Goal: Information Seeking & Learning: Learn about a topic

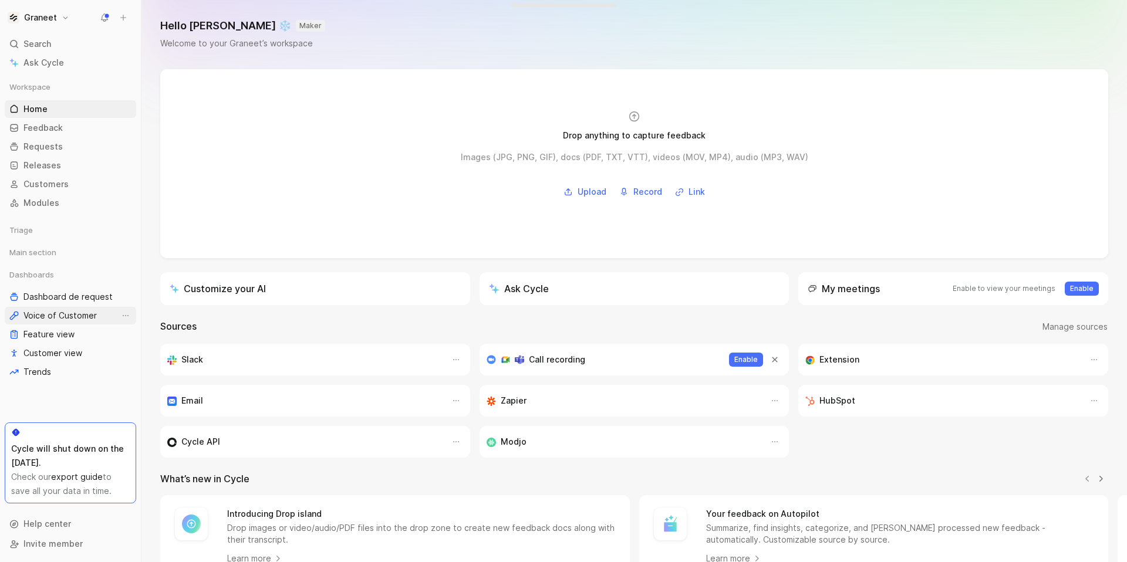
click at [58, 313] on span "Voice of Customer" at bounding box center [59, 316] width 73 height 12
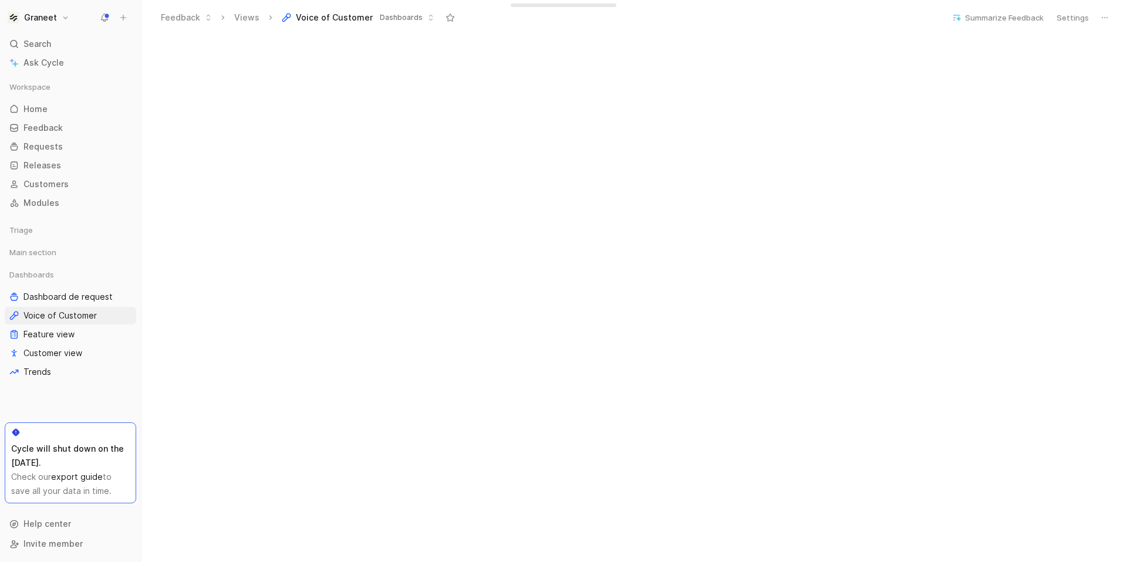
scroll to position [414, 0]
click at [64, 126] on link "Feedback G then F" at bounding box center [70, 128] width 131 height 18
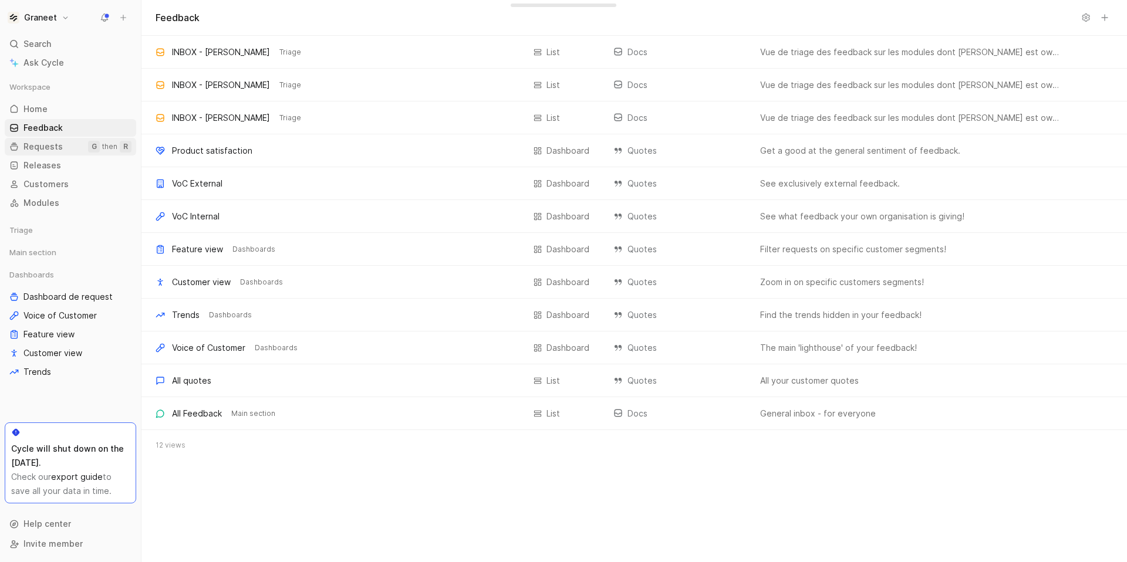
click at [56, 150] on span "Requests" at bounding box center [42, 147] width 39 height 12
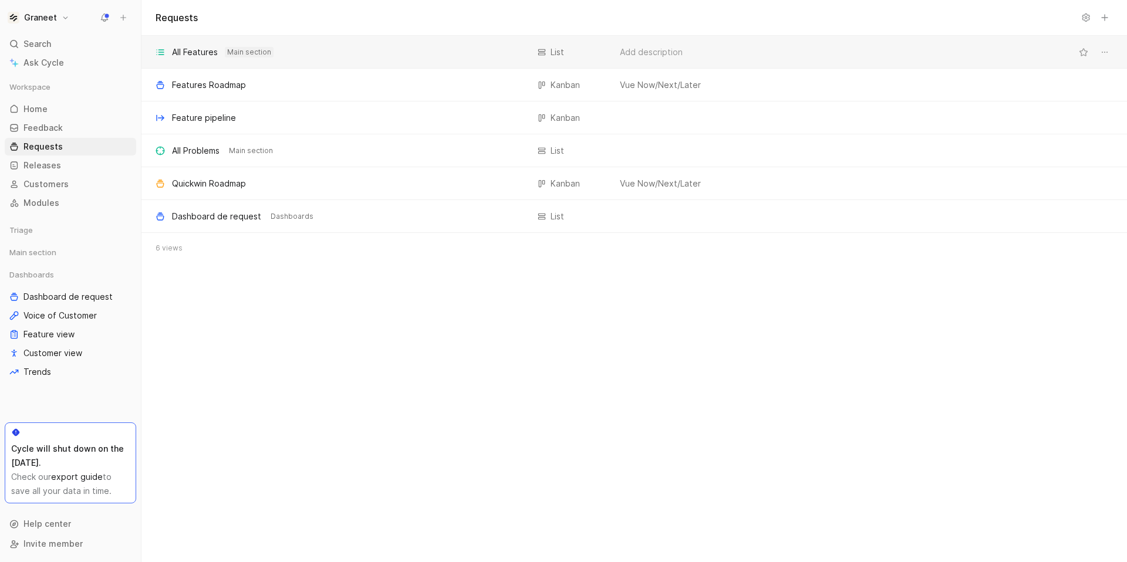
click at [235, 52] on span "Main section" at bounding box center [249, 52] width 44 height 12
click at [188, 82] on div "Features Roadmap" at bounding box center [209, 85] width 74 height 14
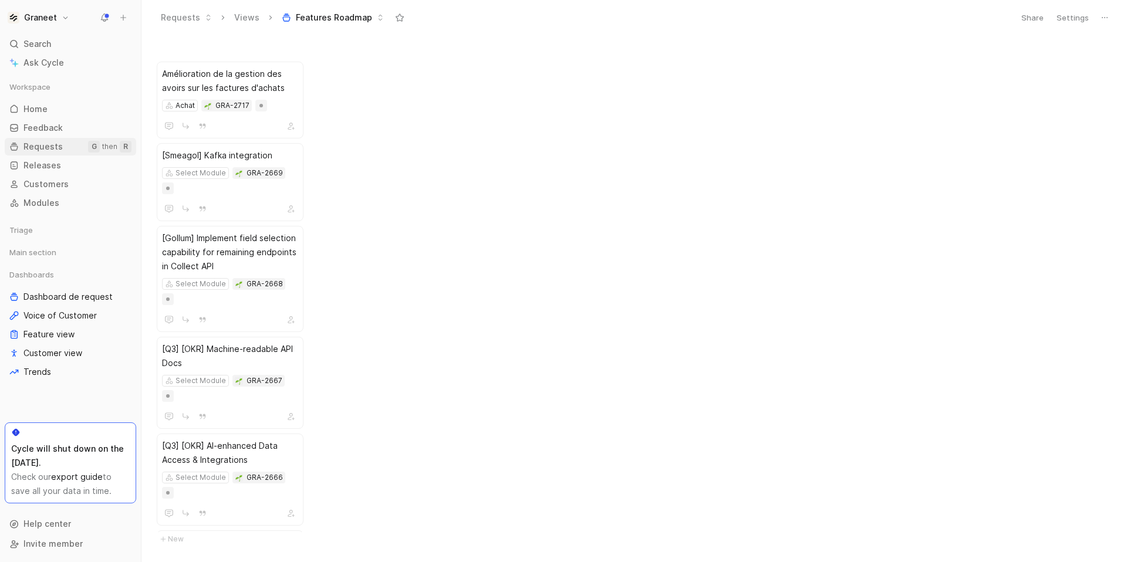
click at [56, 144] on span "Requests" at bounding box center [42, 147] width 39 height 12
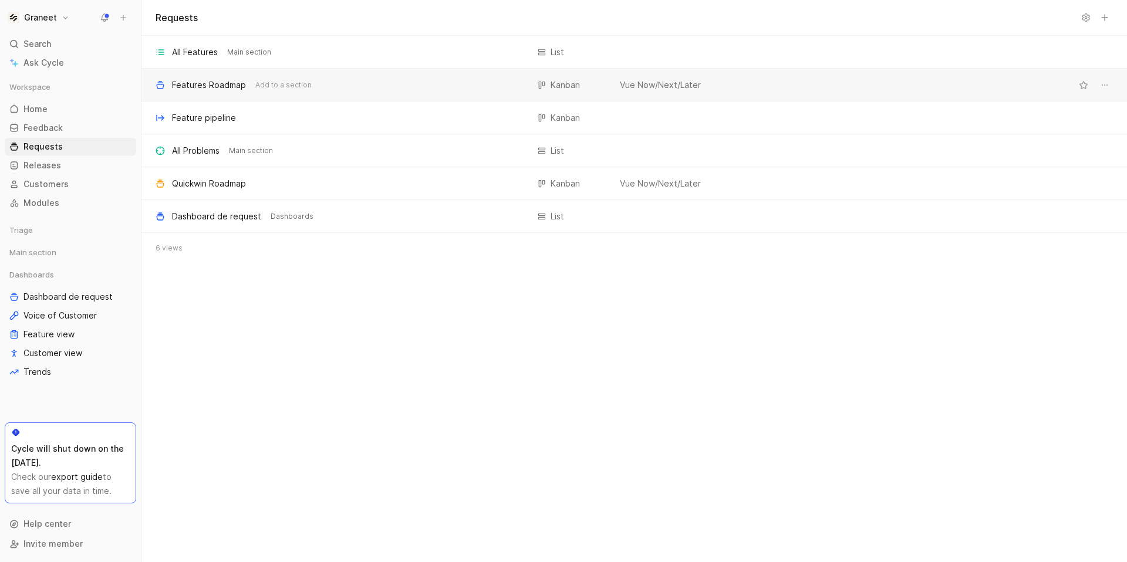
click at [224, 85] on div "Features Roadmap" at bounding box center [209, 85] width 74 height 14
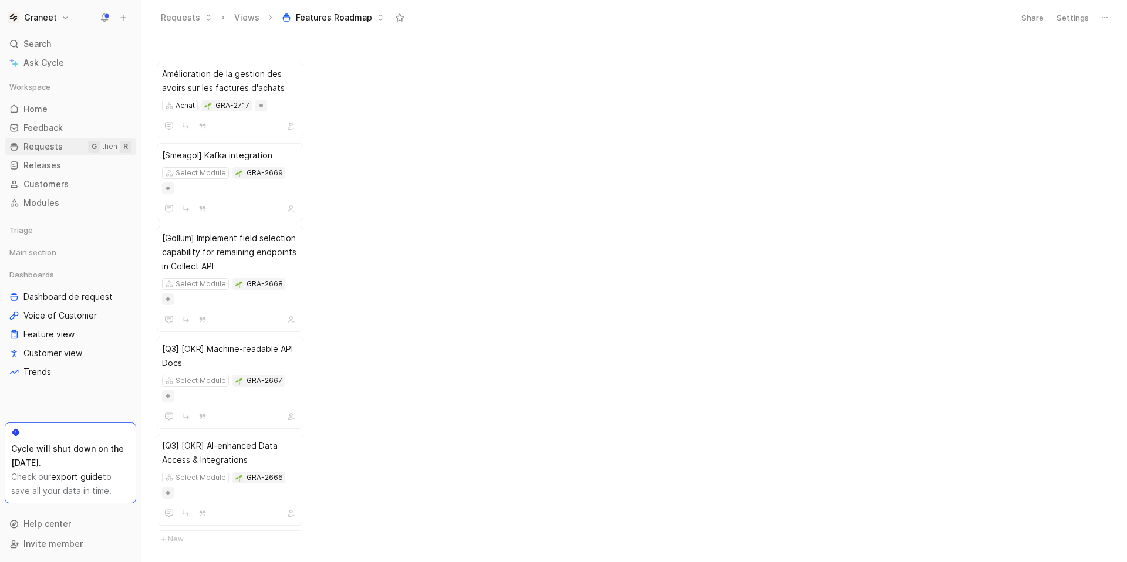
click at [55, 153] on link "Requests G then R" at bounding box center [70, 147] width 131 height 18
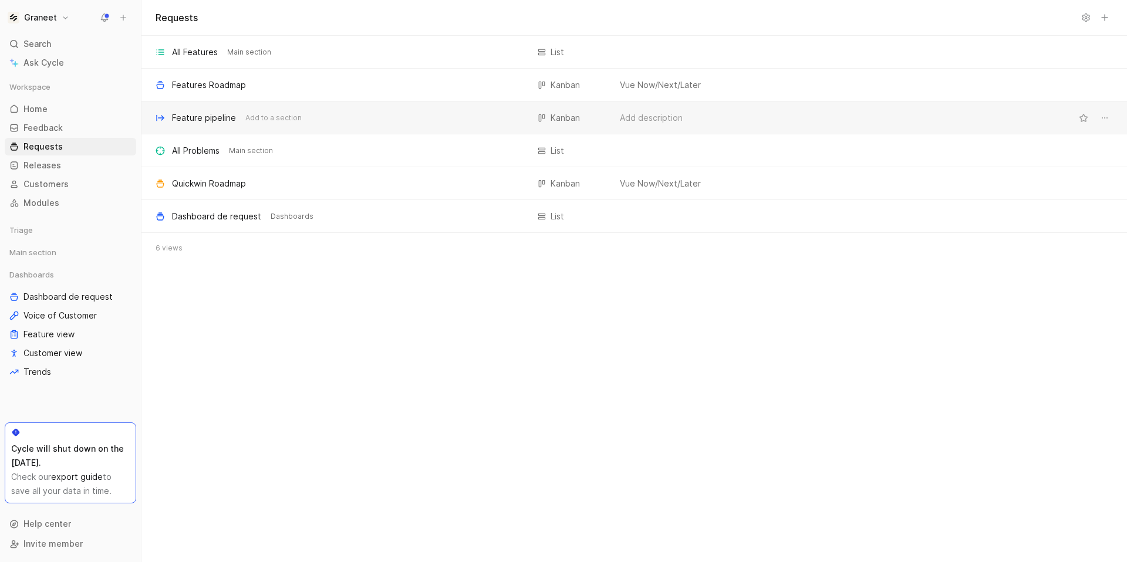
click at [208, 124] on div "Feature pipeline Add to a section [GEOGRAPHIC_DATA] Add description" at bounding box center [633, 118] width 985 height 33
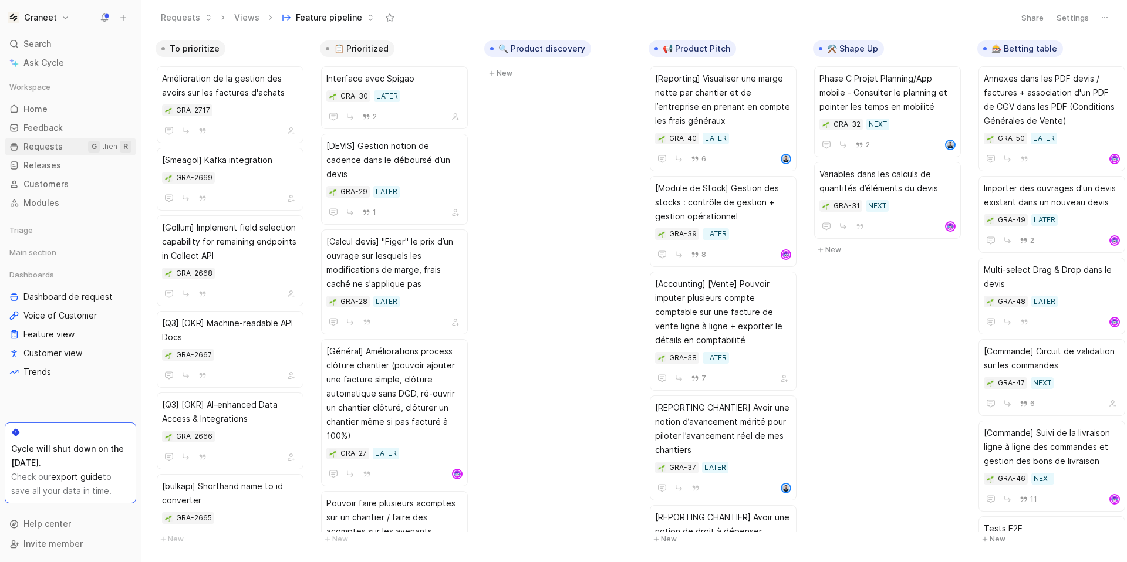
click at [34, 150] on span "Requests" at bounding box center [42, 147] width 39 height 12
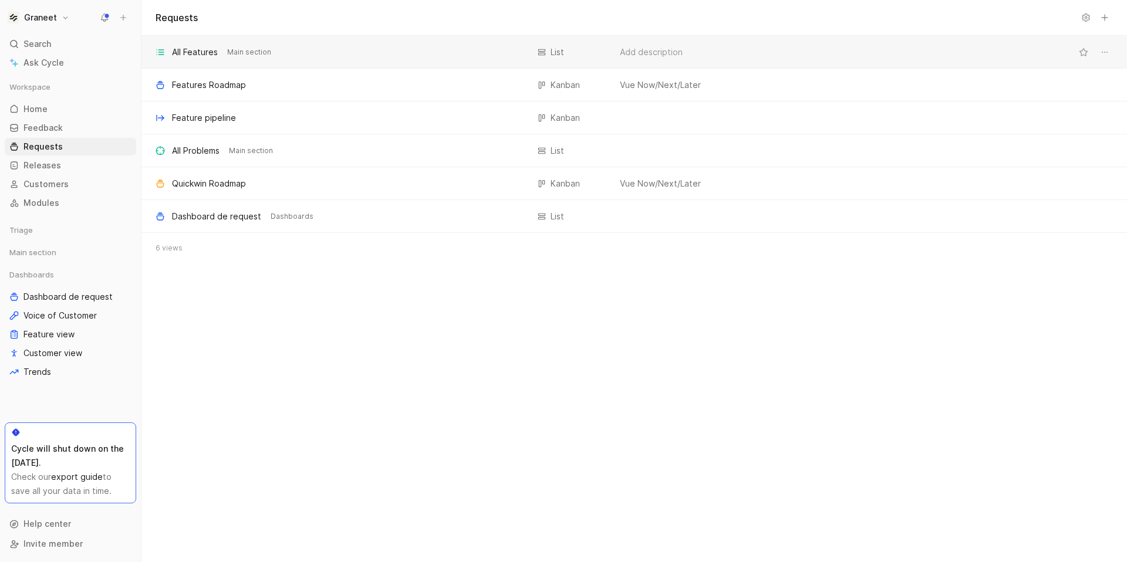
click at [191, 48] on div "All Features" at bounding box center [195, 52] width 46 height 14
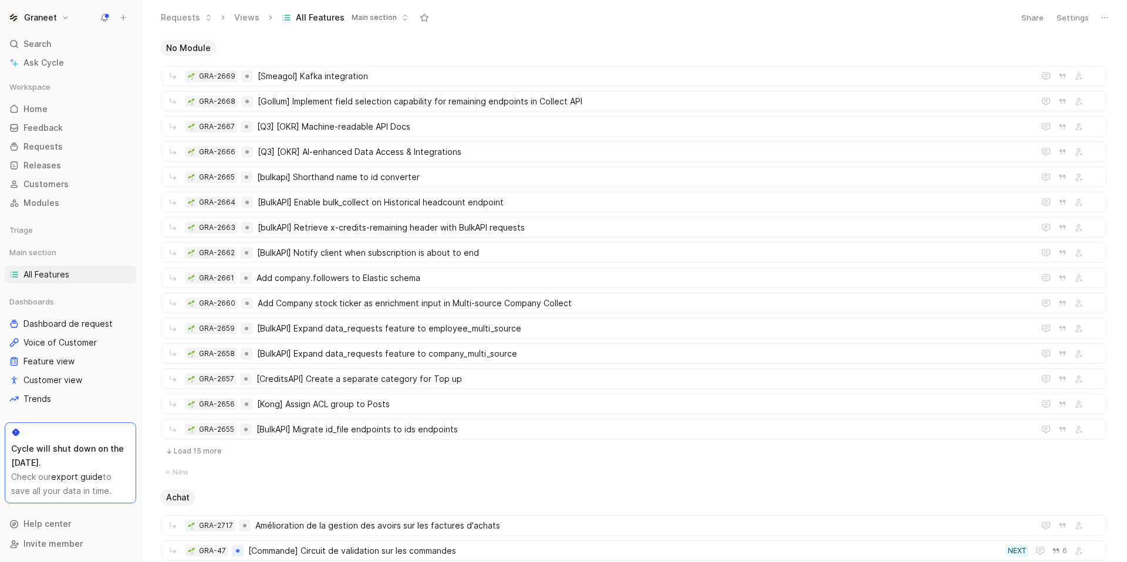
click at [398, 37] on body "Graneet Search ⌘ K Ask Cycle Workspace Home G then H Feedback G then F Requests…" at bounding box center [563, 281] width 1127 height 562
click at [173, 46] on span "No Module" at bounding box center [188, 48] width 45 height 12
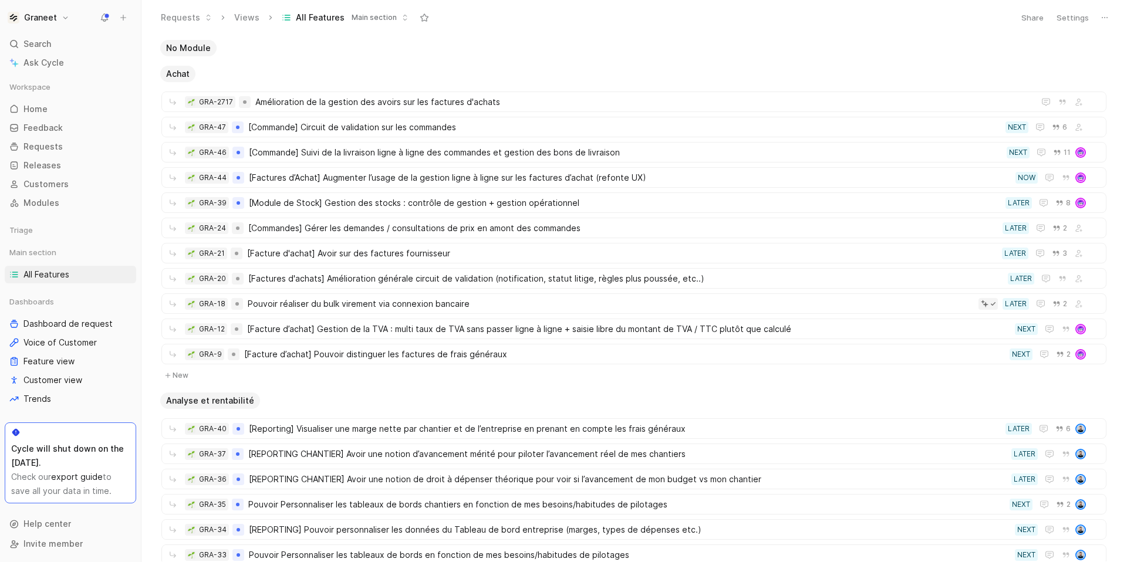
click at [180, 76] on span "Achat" at bounding box center [177, 74] width 23 height 12
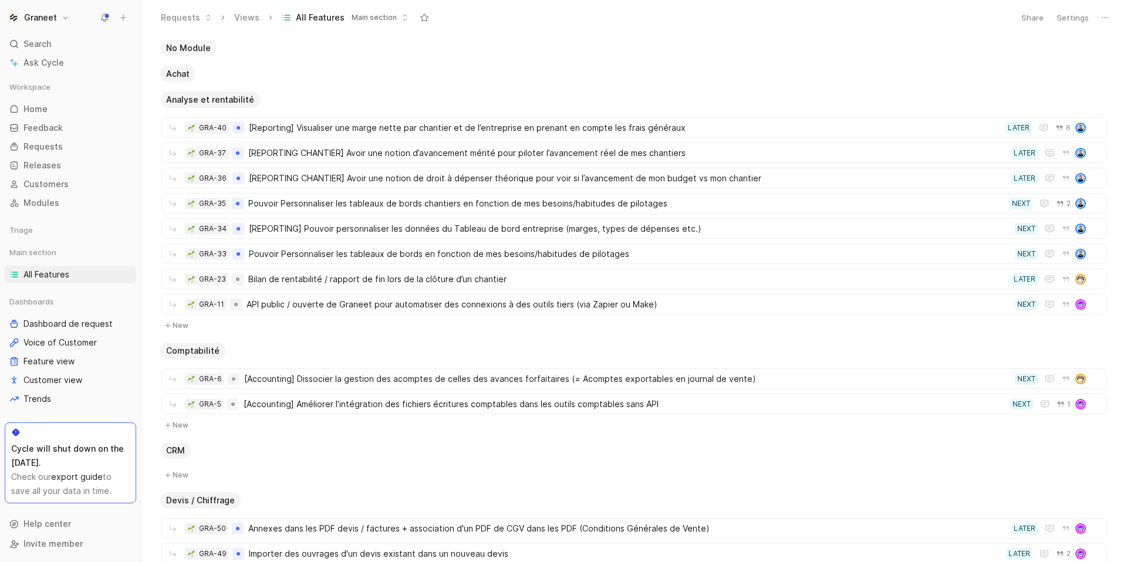
click at [181, 97] on span "Analyse et rentabilité" at bounding box center [210, 100] width 88 height 12
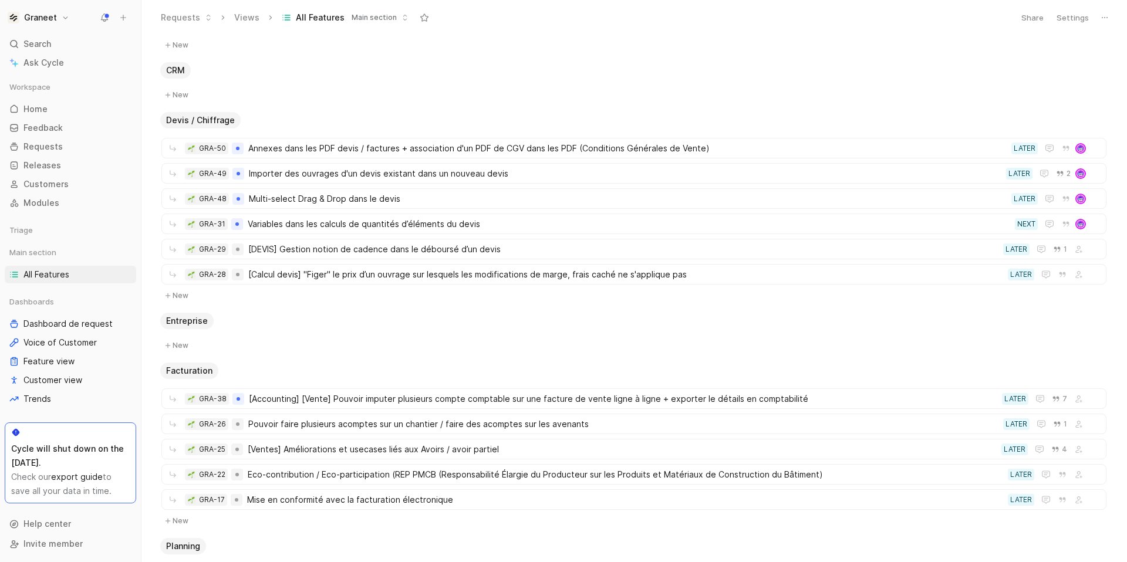
scroll to position [143, 0]
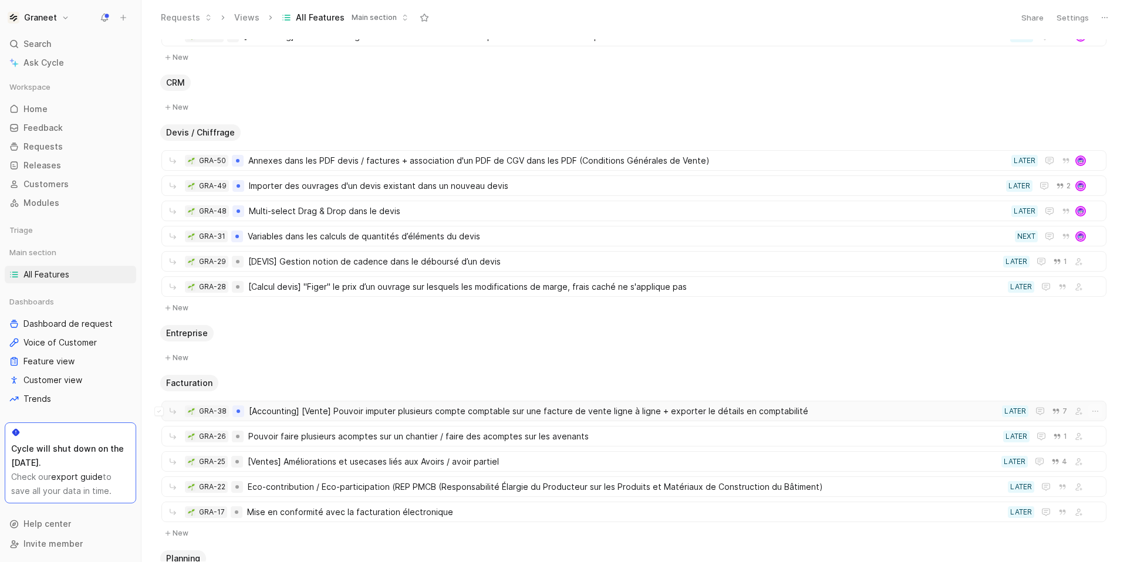
click at [330, 411] on span "[Accounting] [Vente] Pouvoir imputer plusieurs compte comptable sur une facture…" at bounding box center [623, 411] width 748 height 14
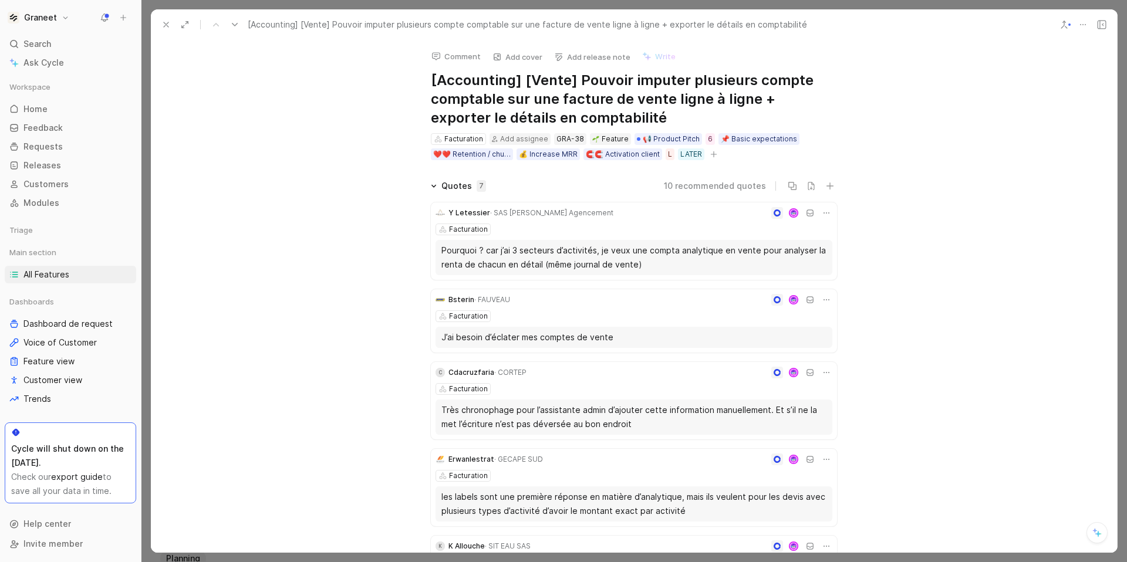
click at [434, 188] on icon at bounding box center [434, 186] width 6 height 6
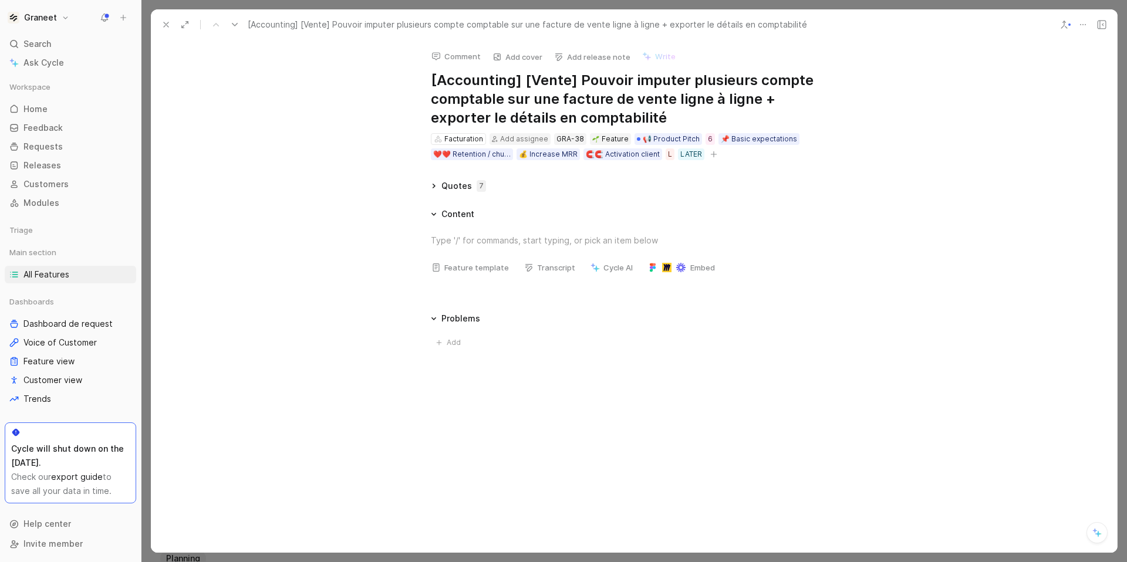
click at [433, 187] on icon at bounding box center [434, 186] width 6 height 6
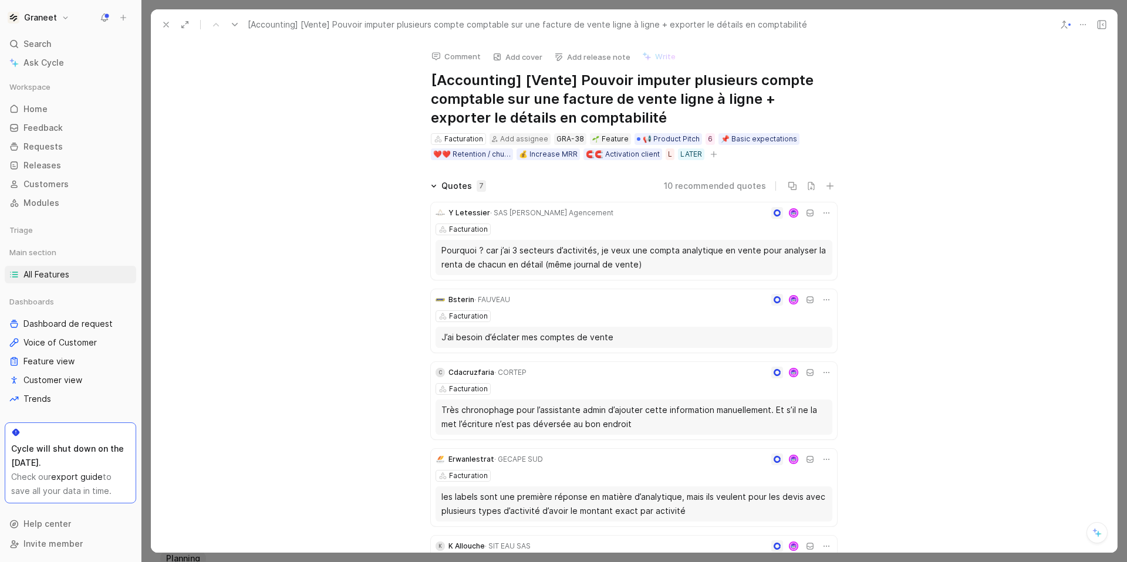
click at [717, 184] on button "10 recommended quotes" at bounding box center [715, 186] width 102 height 14
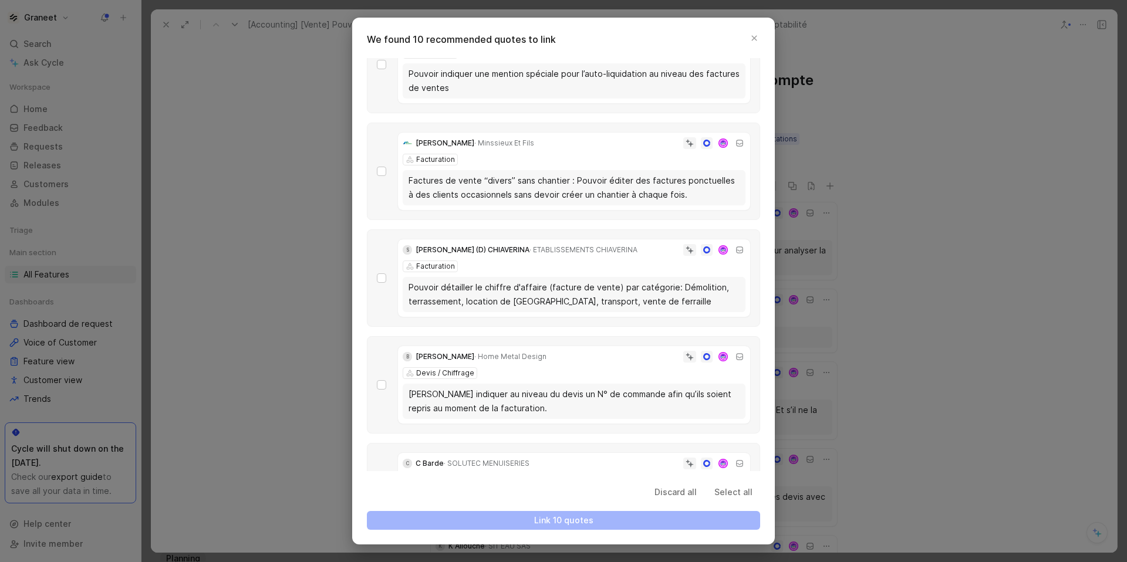
scroll to position [48, 0]
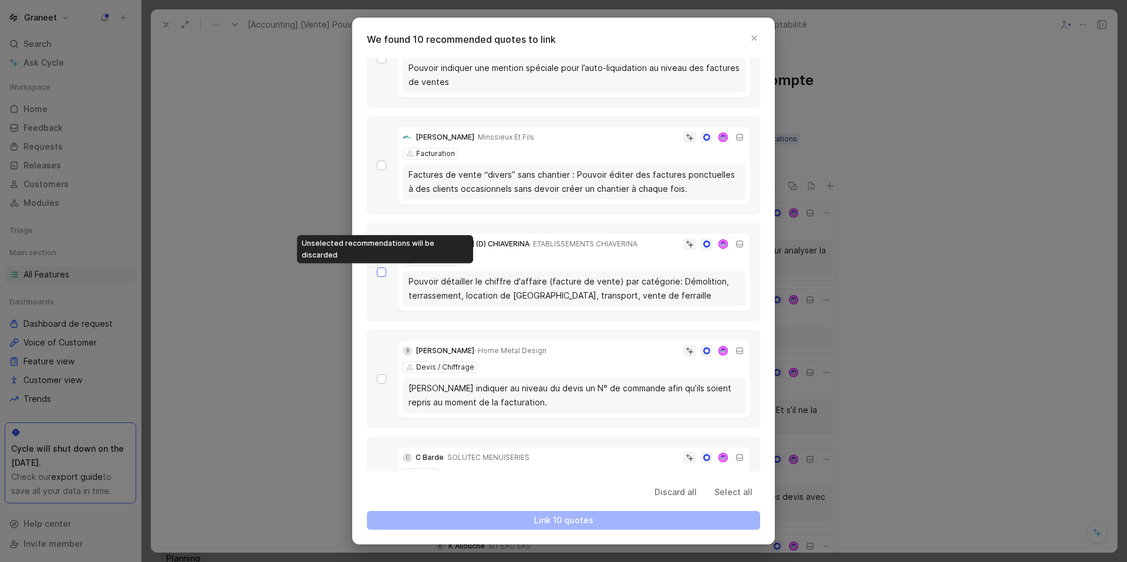
click at [380, 271] on icon at bounding box center [381, 272] width 7 height 7
click at [377, 316] on input "checkbox" at bounding box center [377, 316] width 0 height 0
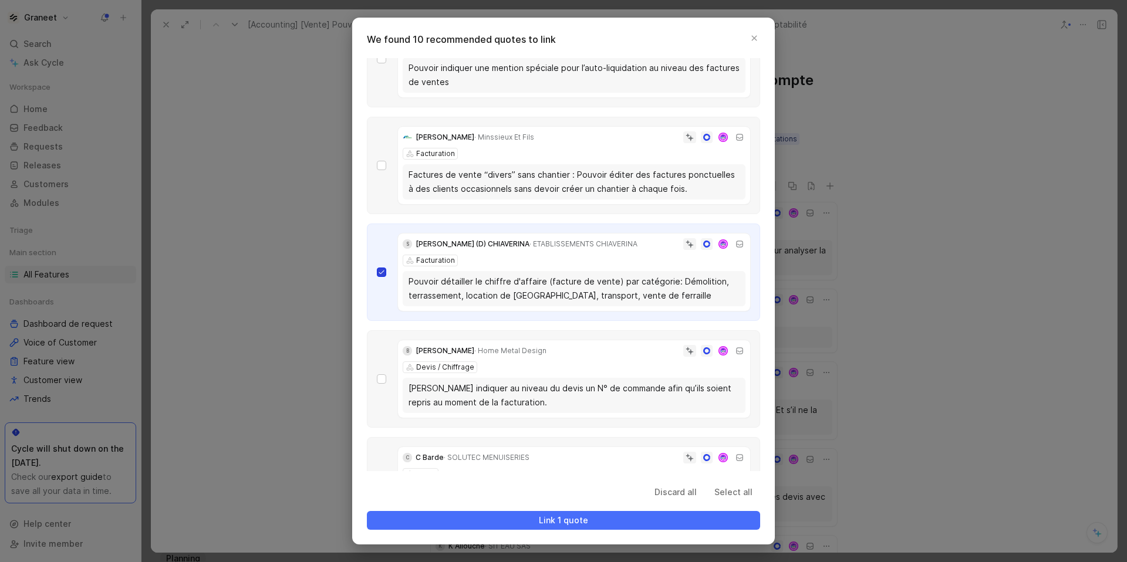
click at [380, 271] on icon at bounding box center [381, 272] width 7 height 7
click at [377, 316] on input "checkbox" at bounding box center [377, 316] width 0 height 0
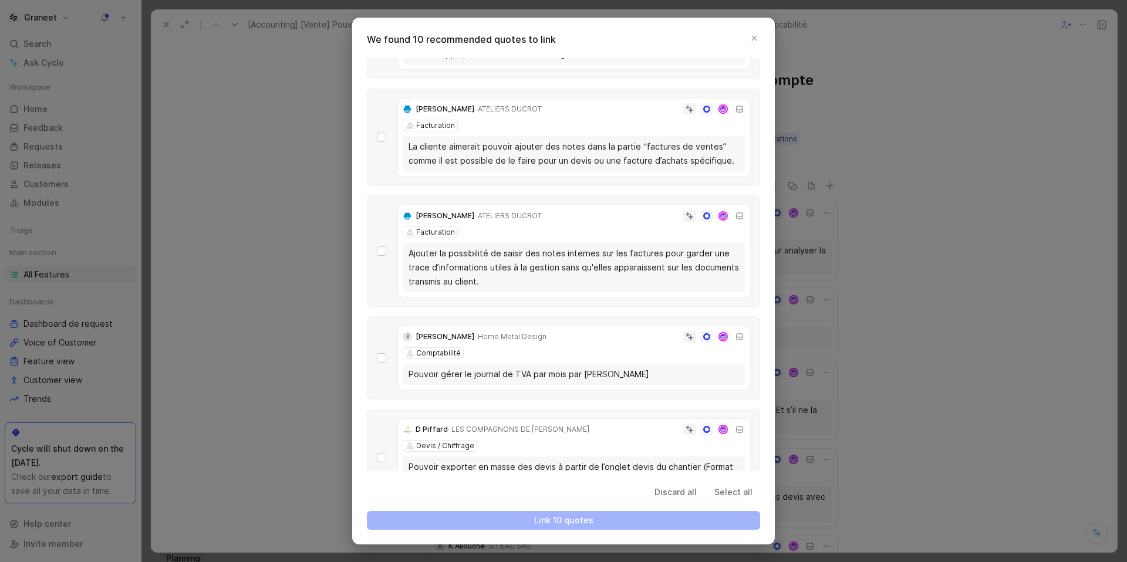
scroll to position [631, 0]
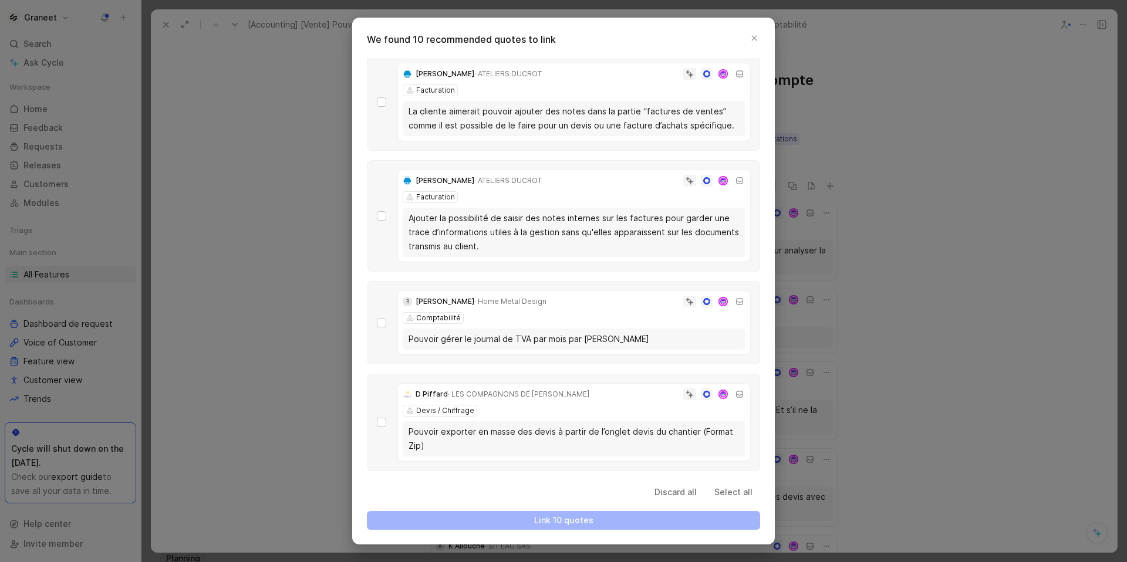
click at [911, 322] on div at bounding box center [563, 281] width 1127 height 562
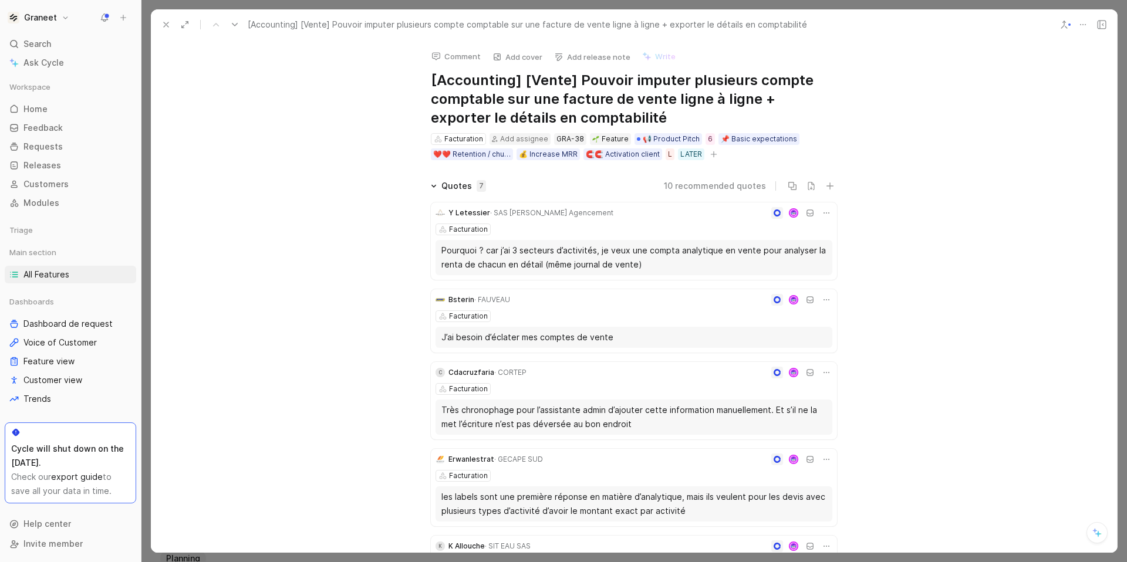
click at [1083, 25] on icon at bounding box center [1082, 24] width 9 height 9
click at [431, 192] on div "Quotes 7" at bounding box center [458, 186] width 65 height 14
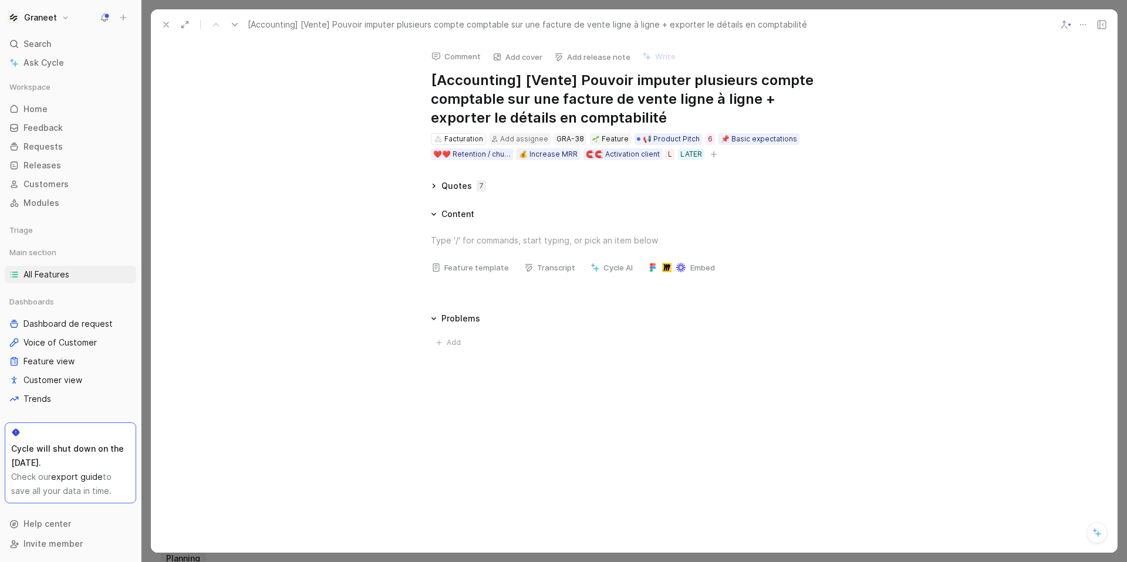
click at [434, 189] on div "Quotes 7" at bounding box center [458, 186] width 65 height 14
